Goal: Information Seeking & Learning: Check status

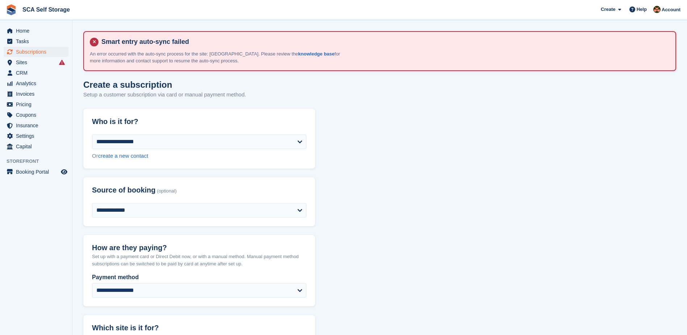
scroll to position [872, 0]
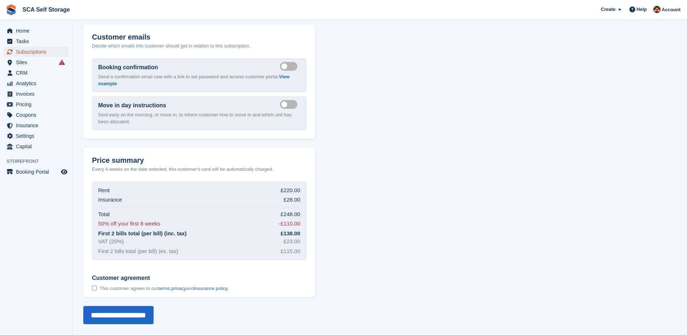
click at [40, 55] on span "Subscriptions" at bounding box center [37, 52] width 43 height 10
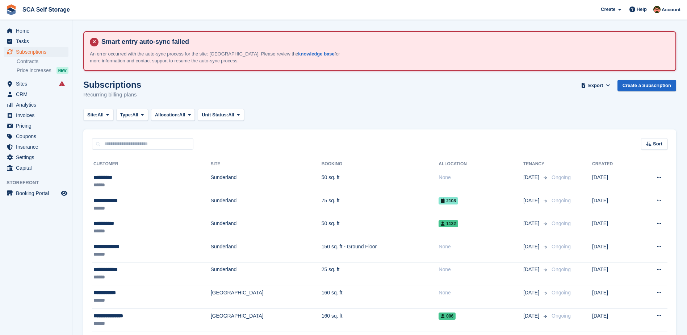
click at [157, 148] on input "text" at bounding box center [142, 144] width 101 height 12
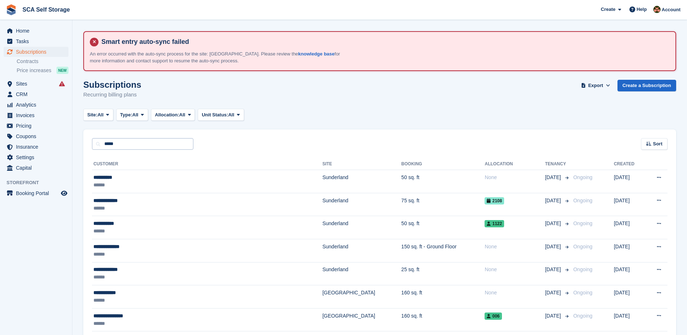
type input "*****"
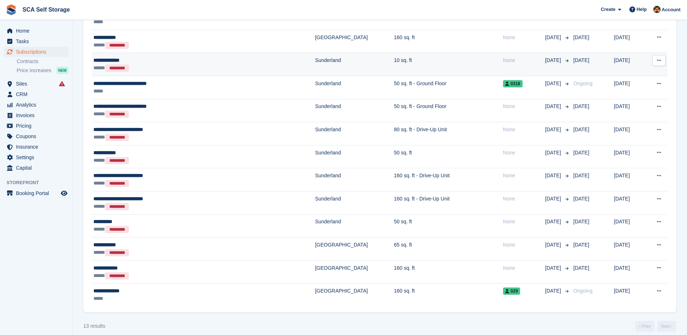
scroll to position [171, 0]
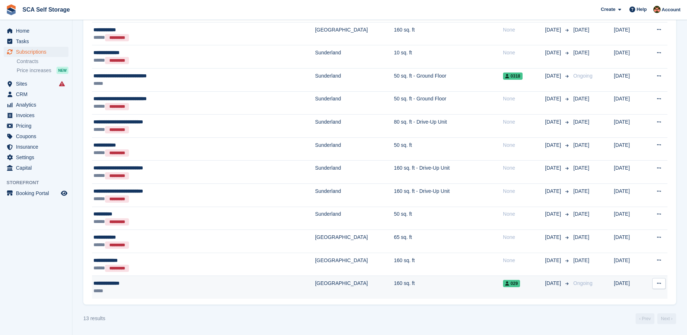
click at [315, 287] on td "[GEOGRAPHIC_DATA]" at bounding box center [354, 286] width 79 height 23
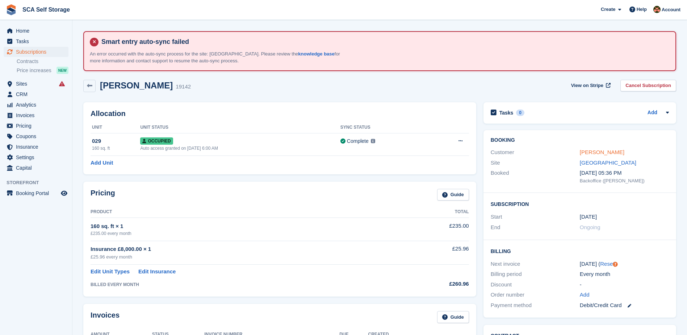
click at [585, 153] on link "Keith Robinson" at bounding box center [602, 152] width 45 height 6
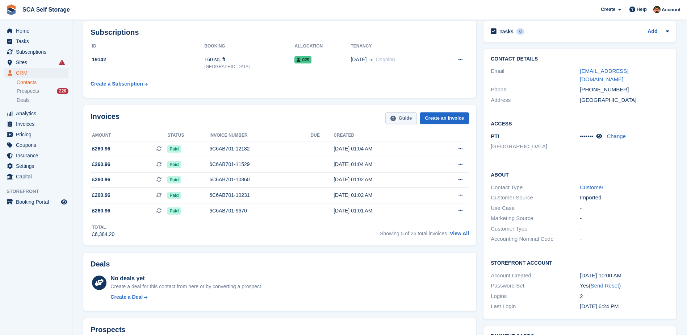
scroll to position [91, 0]
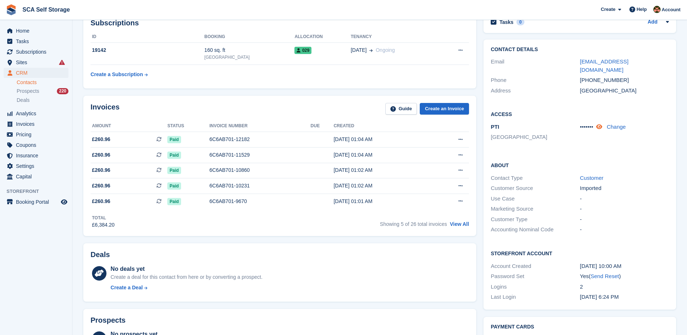
click at [600, 124] on icon at bounding box center [599, 126] width 6 height 5
click at [570, 123] on div "PTI Sheffield" at bounding box center [535, 133] width 89 height 20
click at [555, 123] on div "PTI Sheffield" at bounding box center [535, 133] width 89 height 20
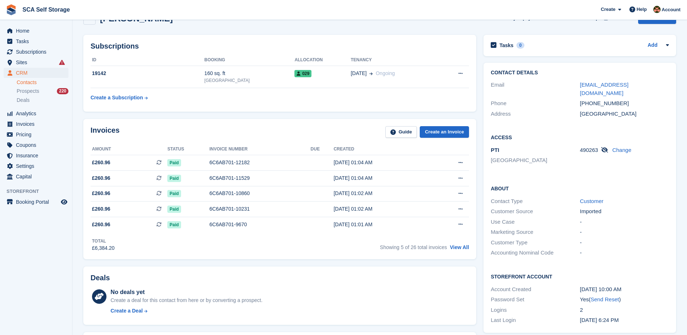
scroll to position [63, 0]
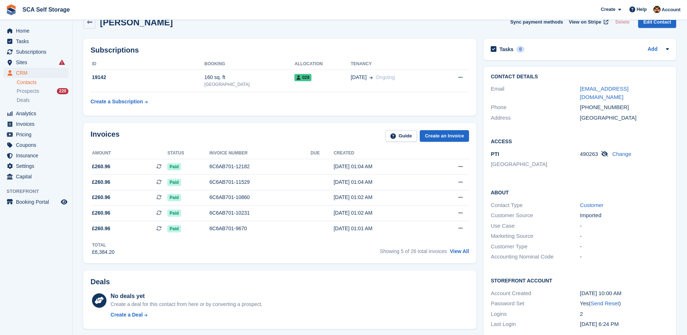
click at [573, 150] on div "PTI Sheffield" at bounding box center [535, 160] width 89 height 20
click at [34, 64] on span "Sites" at bounding box center [37, 62] width 43 height 10
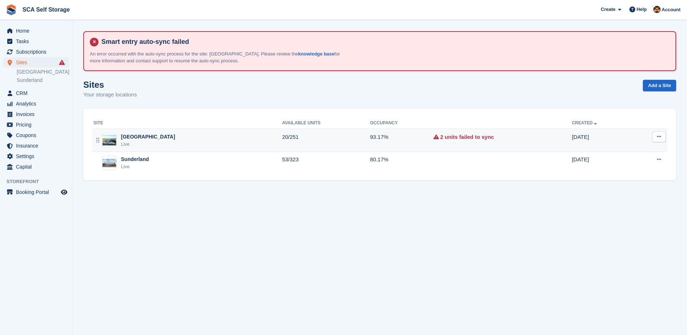
click at [370, 138] on td "93.17%" at bounding box center [401, 140] width 63 height 23
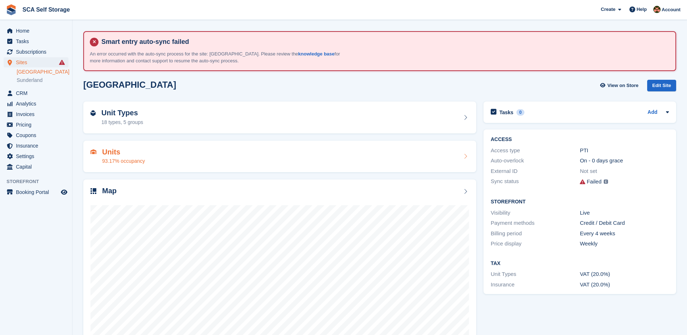
click at [182, 156] on div "Units 93.17% occupancy" at bounding box center [280, 156] width 378 height 17
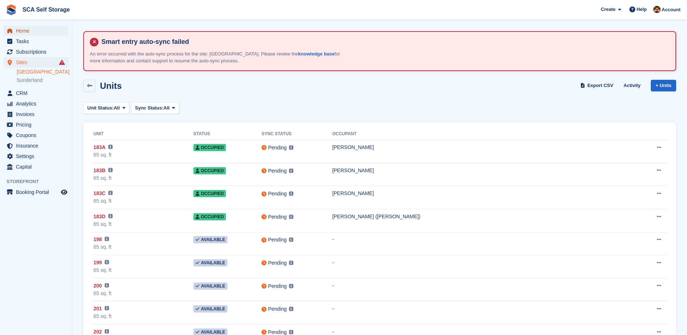
click at [37, 30] on span "Home" at bounding box center [37, 31] width 43 height 10
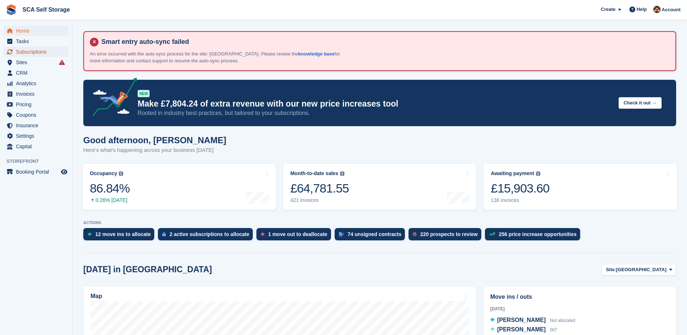
click at [39, 50] on span "Subscriptions" at bounding box center [37, 52] width 43 height 10
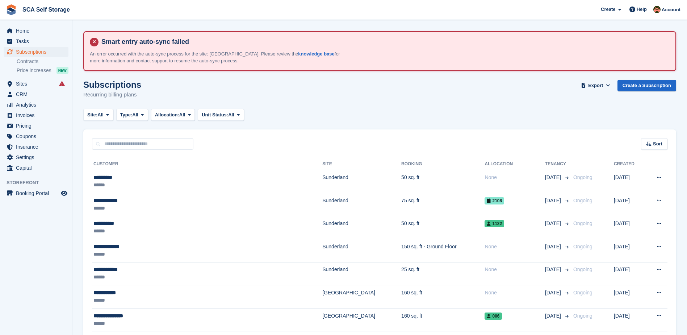
click at [27, 24] on div "Home Tasks Subscriptions Subscriptions Subscriptions Contracts Price increases …" at bounding box center [36, 98] width 72 height 150
click at [26, 29] on span "Home" at bounding box center [37, 31] width 43 height 10
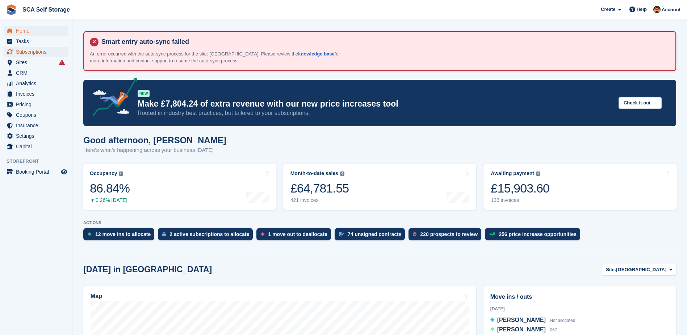
click at [35, 49] on span "Subscriptions" at bounding box center [37, 52] width 43 height 10
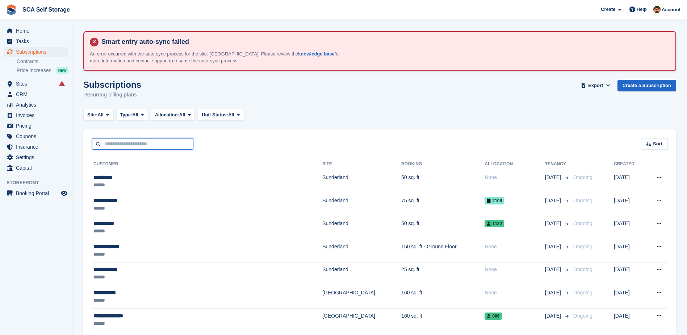
click at [166, 145] on input "text" at bounding box center [142, 144] width 101 height 12
type input "******"
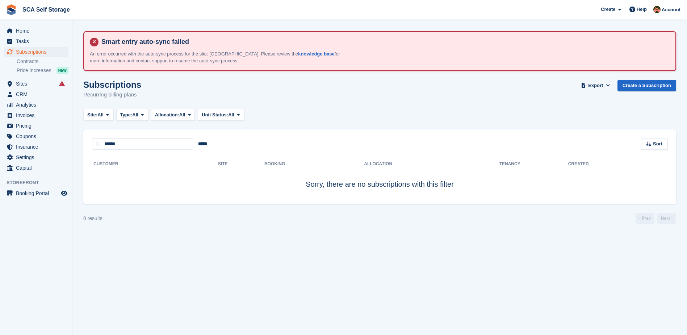
click at [137, 135] on div "****** ***** Sort Sort by Customer name Date created Move in date Move out date…" at bounding box center [379, 139] width 593 height 21
click at [135, 140] on input "******" at bounding box center [142, 144] width 101 height 12
type input "**"
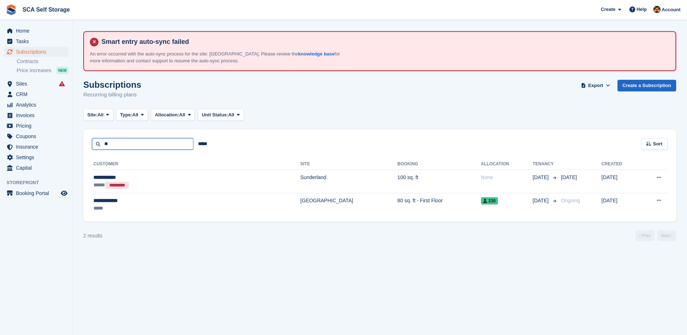
click at [130, 141] on input "**" at bounding box center [142, 144] width 101 height 12
type input "*"
type input "*****"
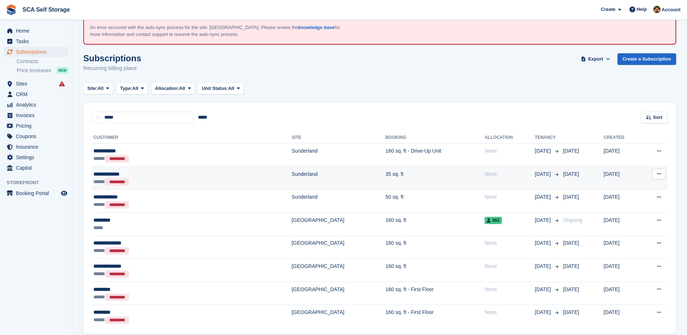
scroll to position [36, 0]
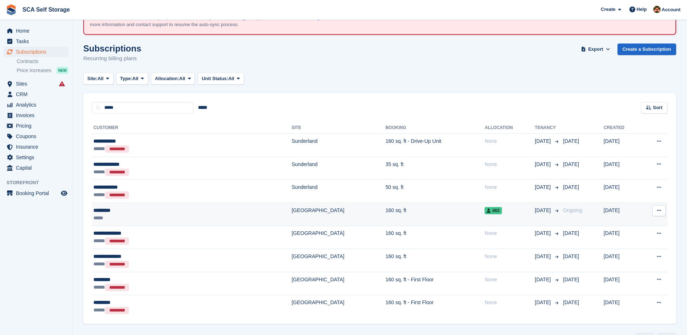
click at [385, 211] on td "160 sq. ft" at bounding box center [434, 213] width 99 height 23
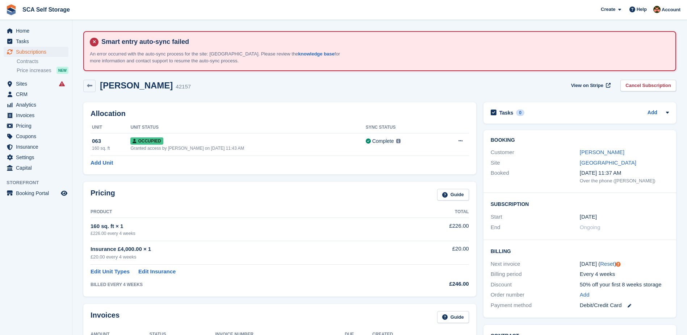
click at [296, 191] on div "Pricing Guide" at bounding box center [280, 197] width 378 height 16
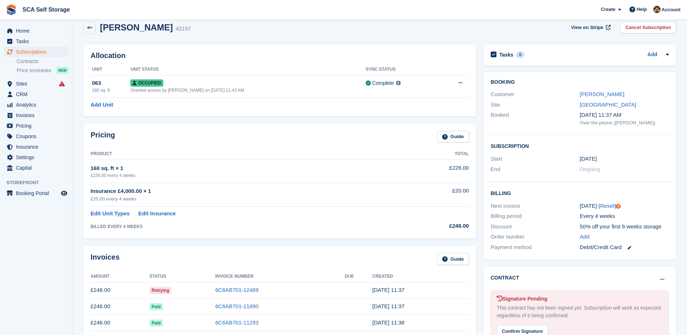
scroll to position [63, 0]
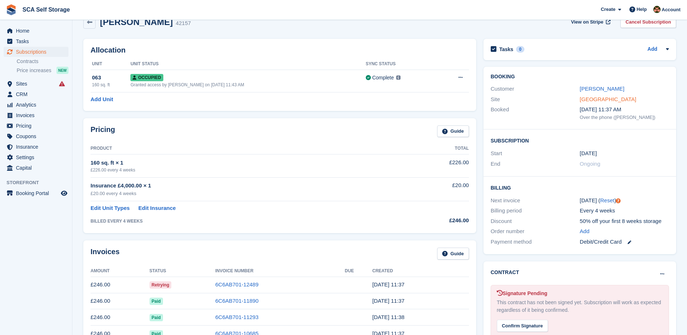
drag, startPoint x: 597, startPoint y: 89, endPoint x: 585, endPoint y: 98, distance: 14.8
click at [597, 89] on link "[PERSON_NAME]" at bounding box center [602, 88] width 45 height 6
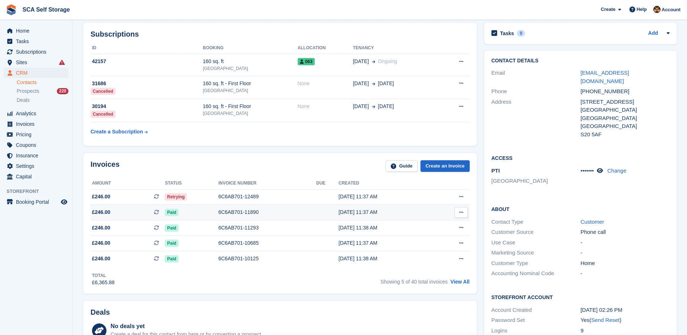
scroll to position [100, 0]
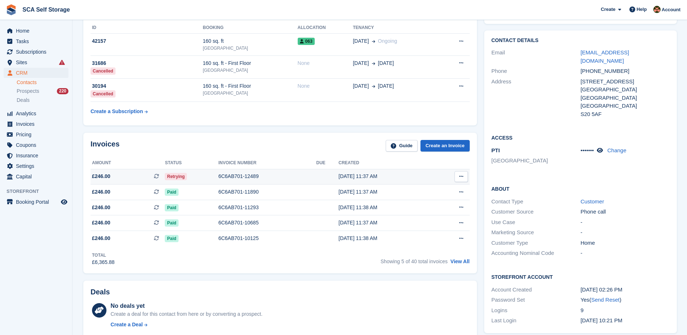
click at [245, 176] on div "6C6AB701-12489" at bounding box center [267, 176] width 98 height 8
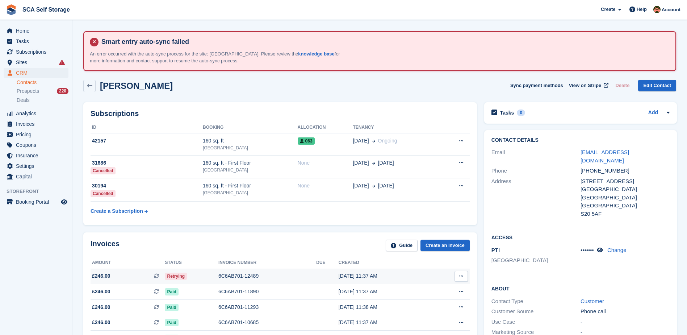
scroll to position [100, 0]
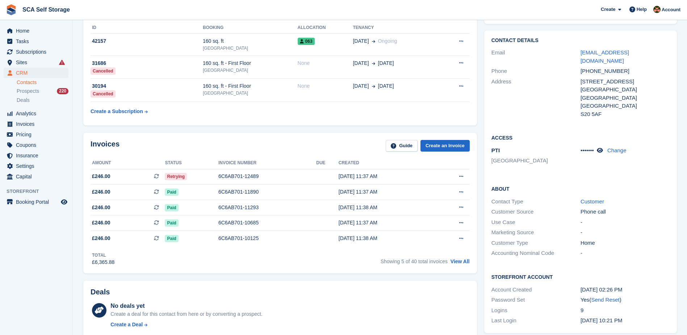
click at [296, 139] on div "Invoices Guide Create an Invoice Amount Status Invoice number Due Created £246.…" at bounding box center [280, 202] width 394 height 140
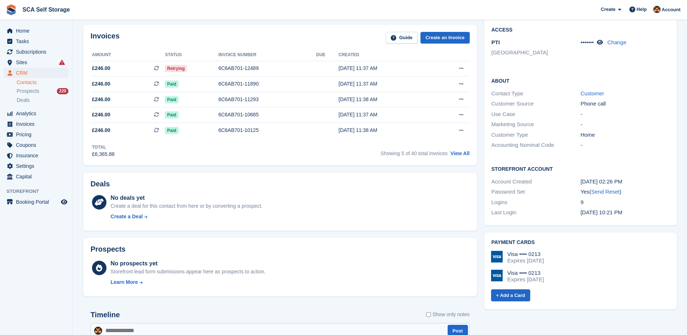
scroll to position [217, 0]
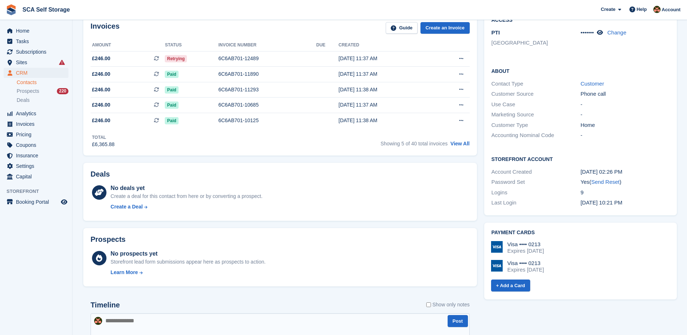
click at [270, 165] on div "Deals No deals yet Create a deal for this contact from here or by converting a …" at bounding box center [280, 192] width 394 height 58
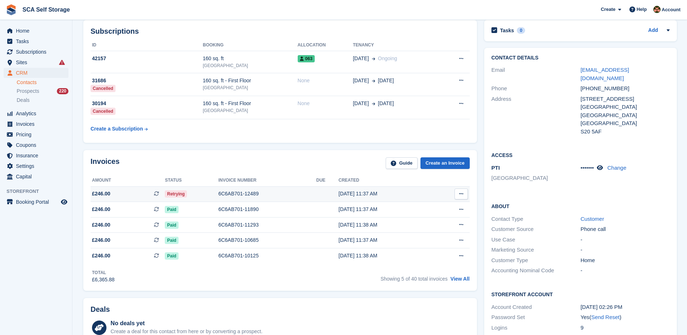
scroll to position [81, 0]
click at [278, 192] on div "6C6AB701-12489" at bounding box center [267, 194] width 98 height 8
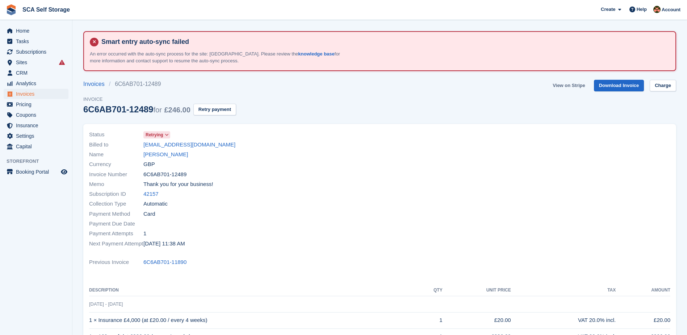
click at [571, 85] on link "View on Stripe" at bounding box center [569, 86] width 38 height 12
click at [164, 153] on link "[PERSON_NAME]" at bounding box center [165, 154] width 45 height 8
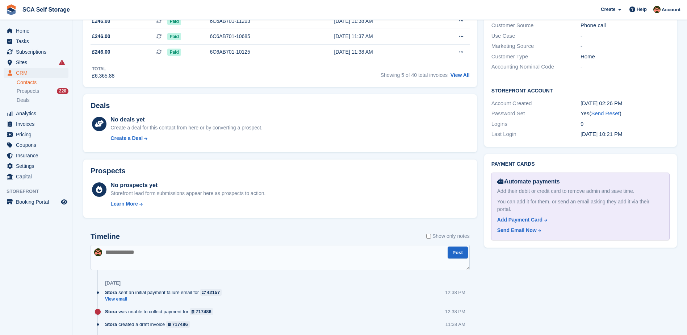
scroll to position [362, 0]
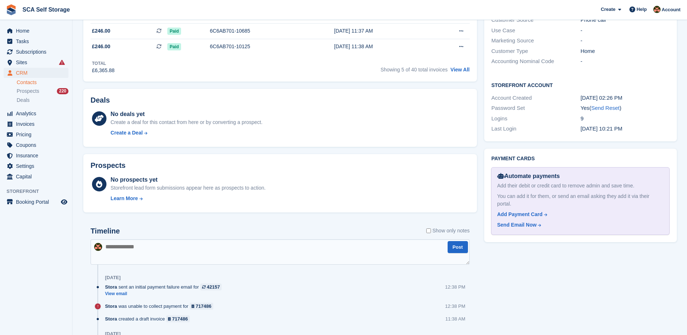
click at [262, 242] on textarea at bounding box center [280, 251] width 379 height 25
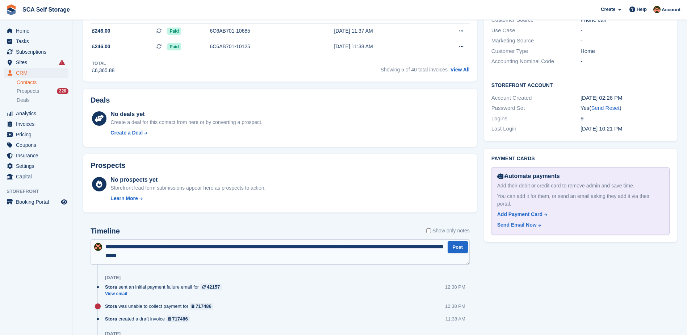
type textarea "**********"
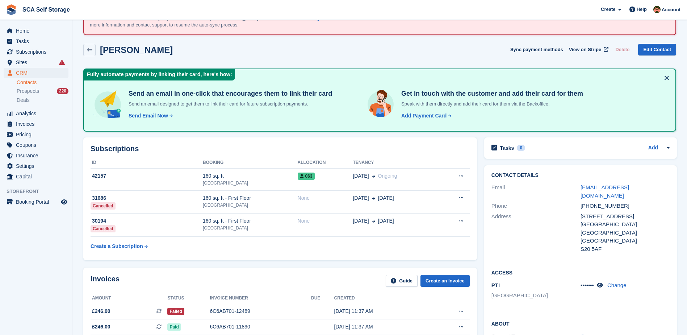
scroll to position [0, 0]
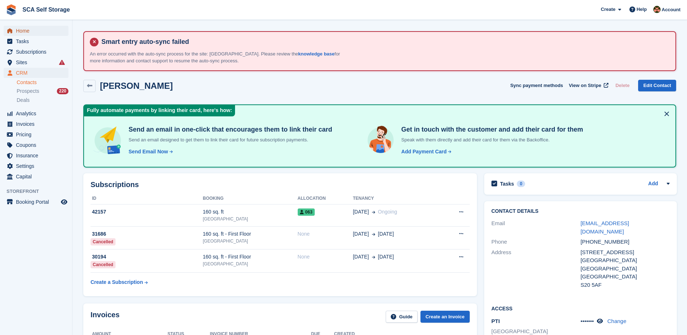
click at [31, 32] on span "Home" at bounding box center [37, 31] width 43 height 10
